Goal: Communication & Community: Answer question/provide support

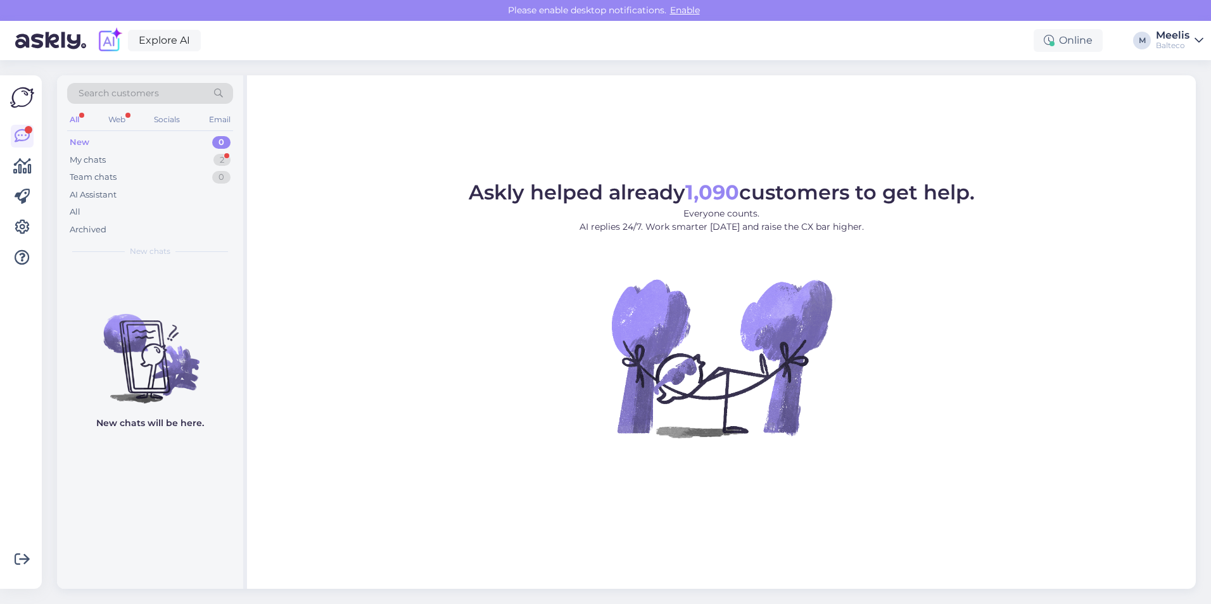
click at [80, 139] on div "New" at bounding box center [80, 142] width 20 height 13
click at [87, 160] on div "My chats" at bounding box center [88, 160] width 36 height 13
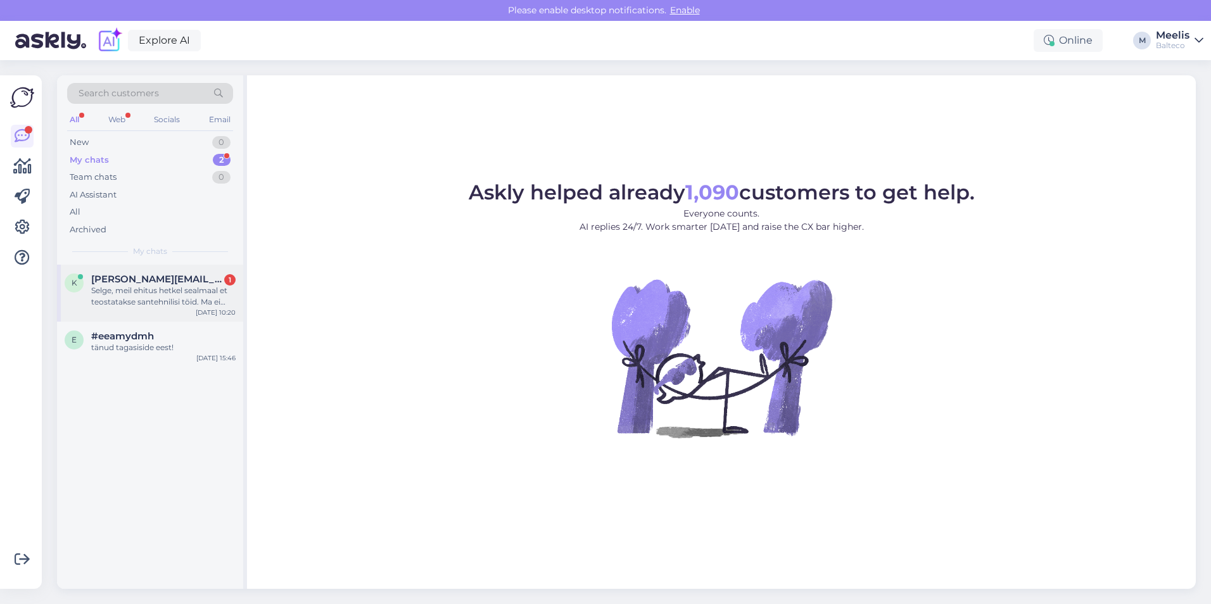
click at [151, 289] on div "Selge, meil ehitus hetkel sealmaal et teostatakse santehnilisi töid. Ma ei taha…" at bounding box center [163, 296] width 144 height 23
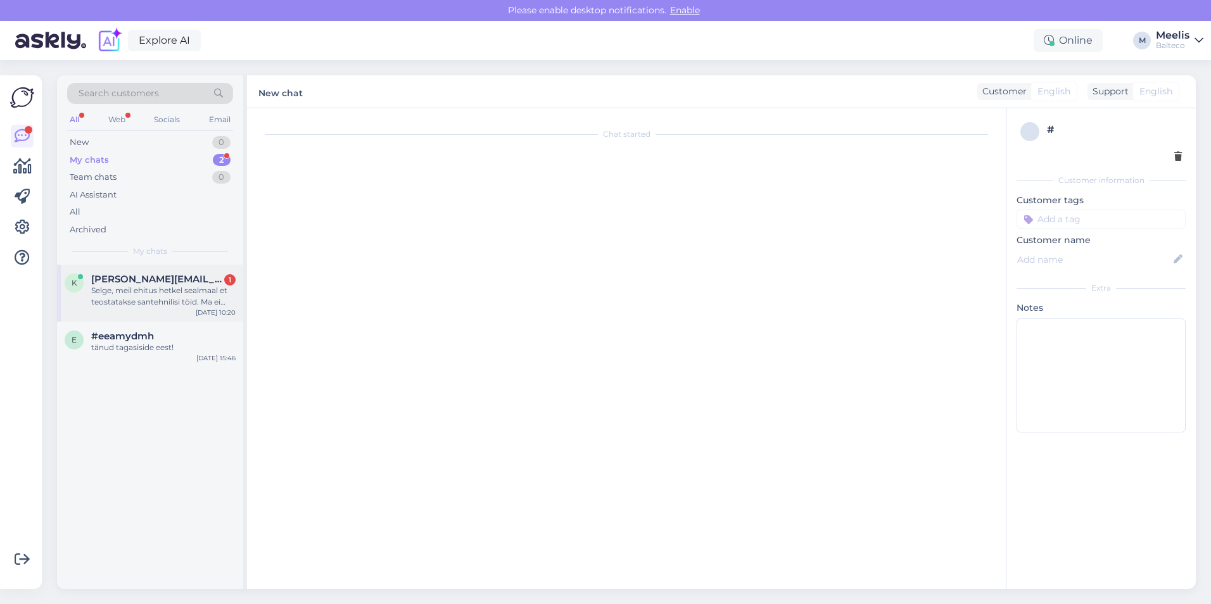
scroll to position [77, 0]
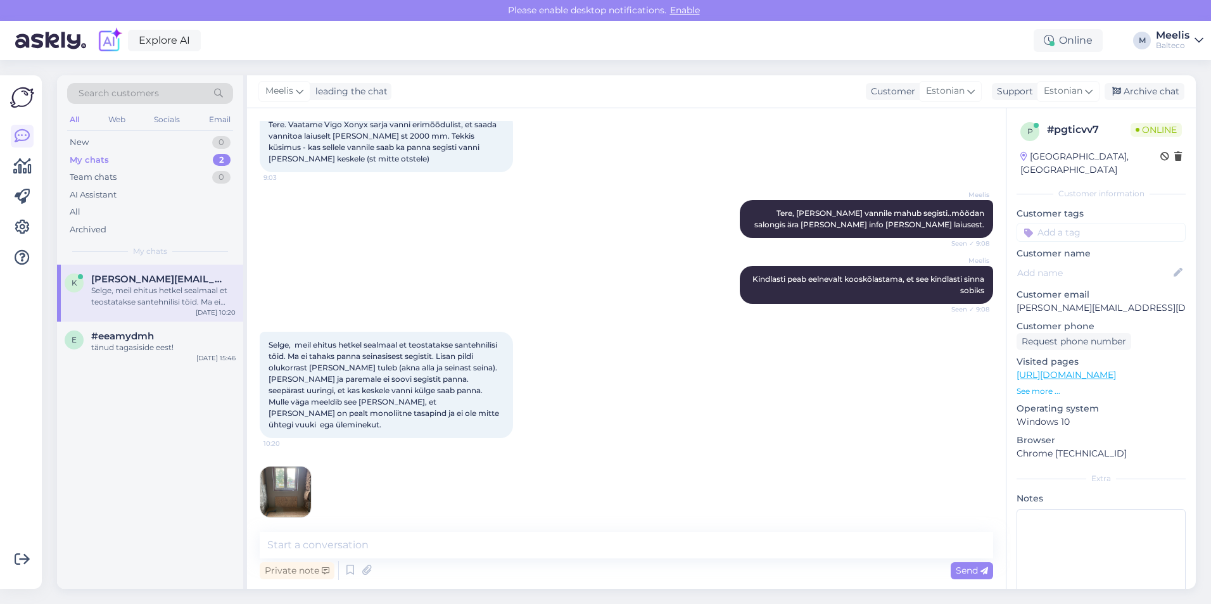
click at [279, 396] on img at bounding box center [285, 492] width 51 height 51
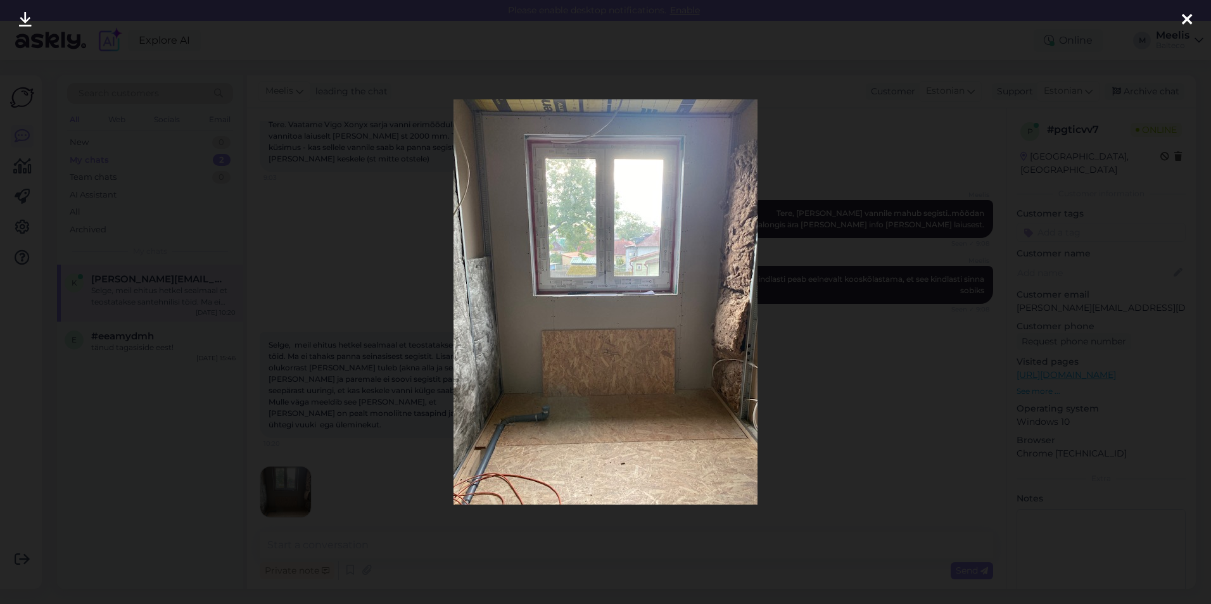
click at [296, 396] on div at bounding box center [605, 302] width 1211 height 604
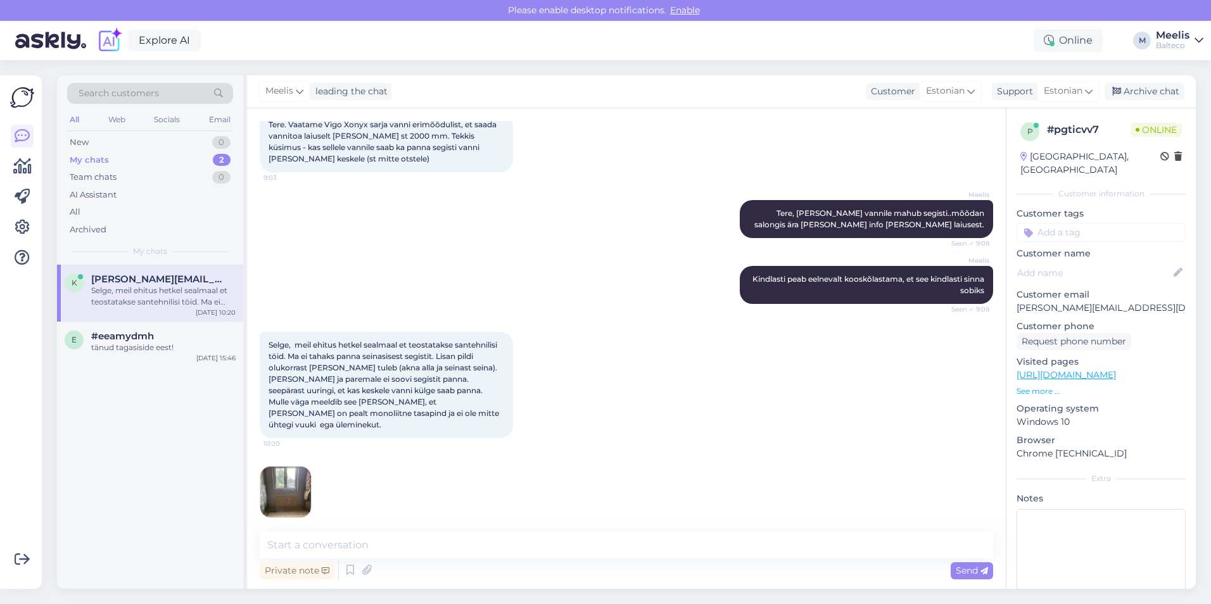
scroll to position [40, 0]
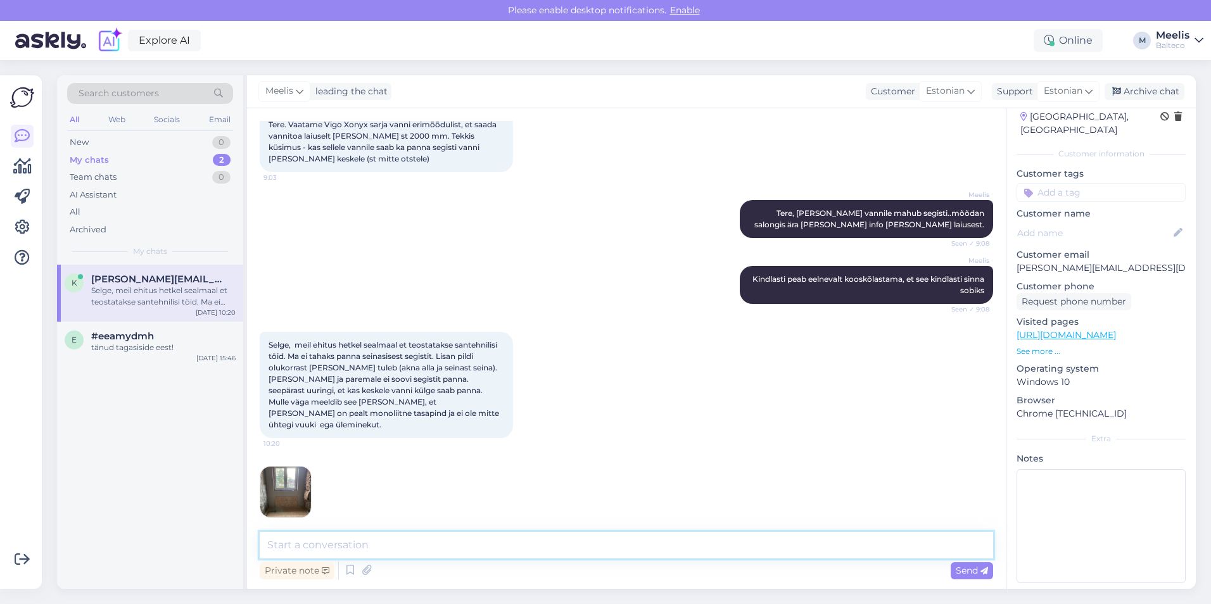
click at [398, 396] on textarea at bounding box center [626, 545] width 733 height 27
type textarea "Kas te saadaksite [PERSON_NAME] telefoni numbri"
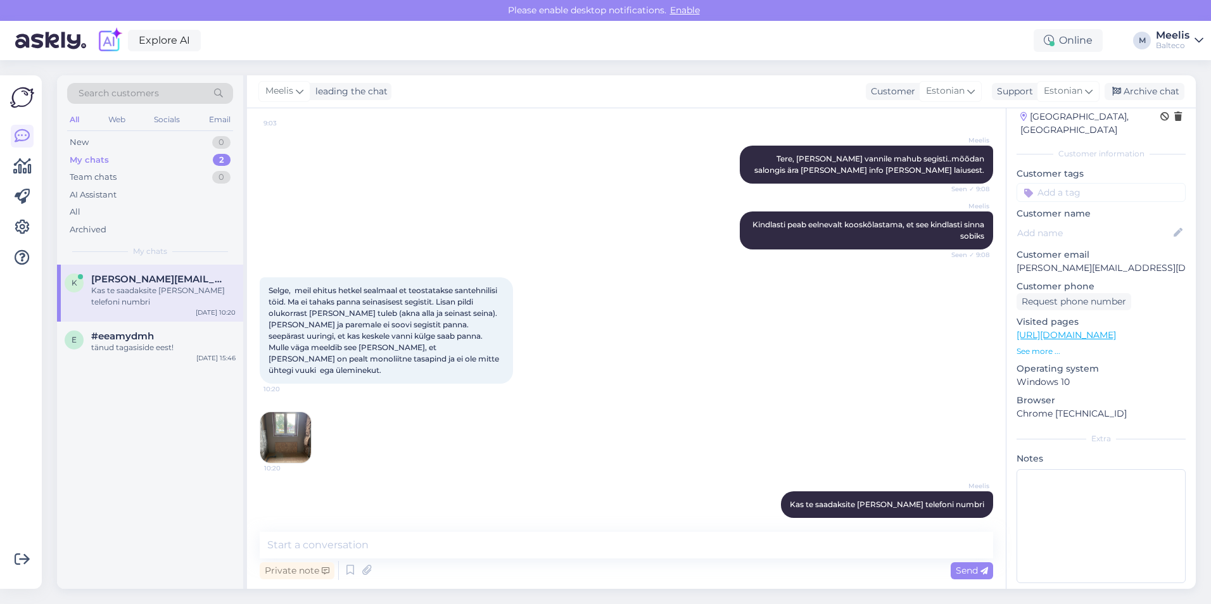
click at [292, 396] on img at bounding box center [285, 437] width 51 height 51
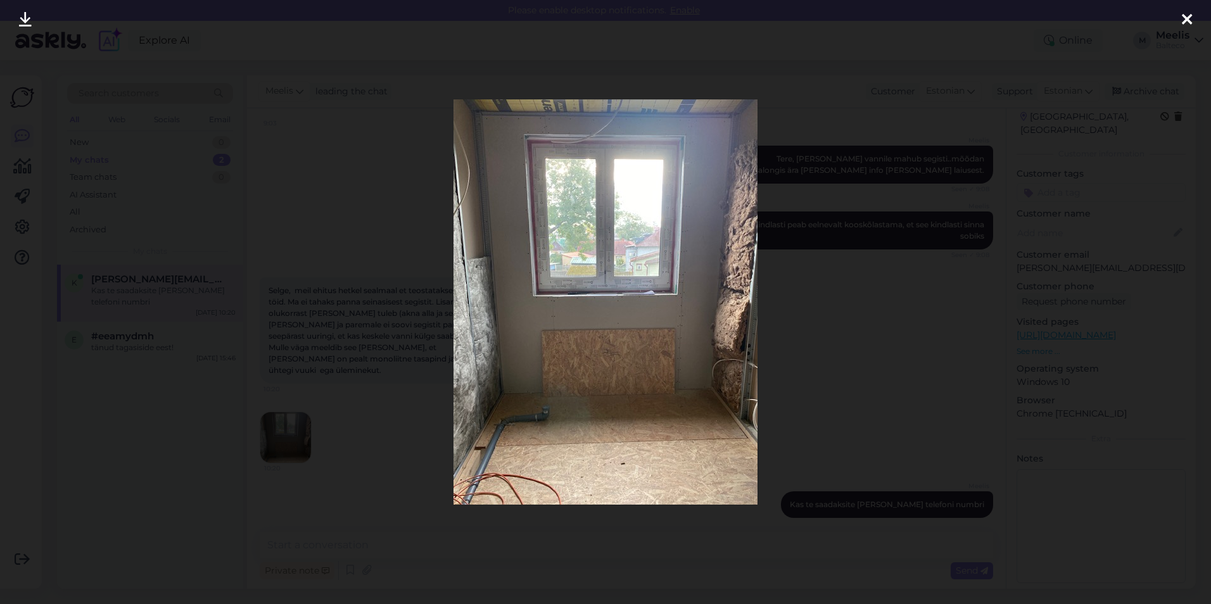
click at [582, 390] on div at bounding box center [605, 302] width 1211 height 604
